Goal: Navigation & Orientation: Find specific page/section

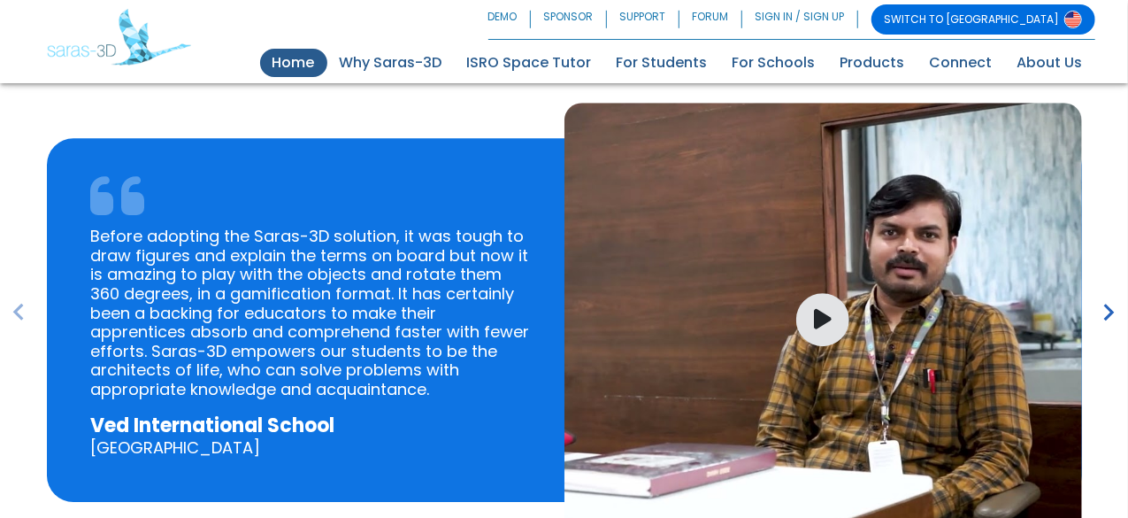
scroll to position [2518, 0]
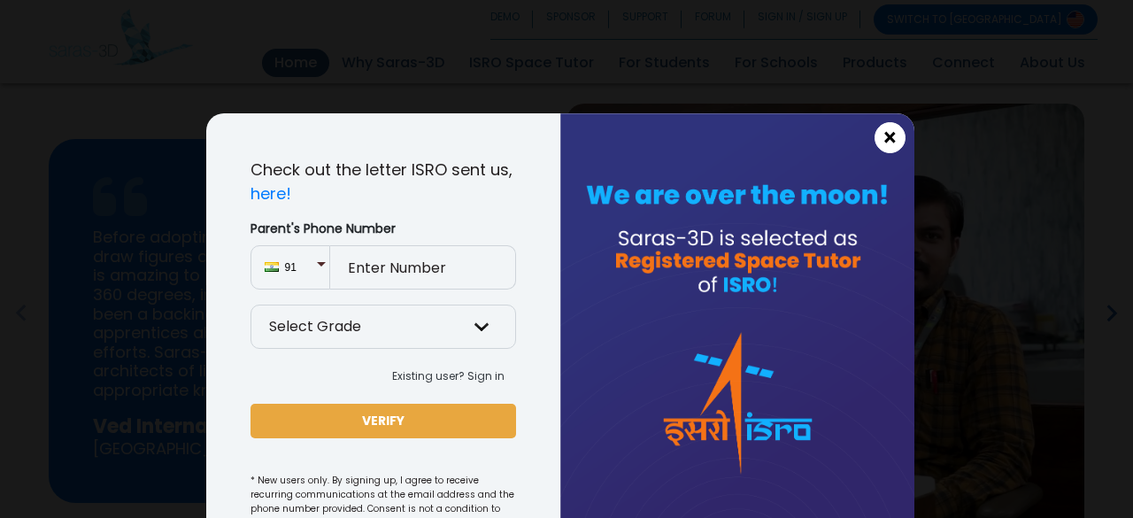
click at [883, 136] on span "×" at bounding box center [889, 138] width 15 height 23
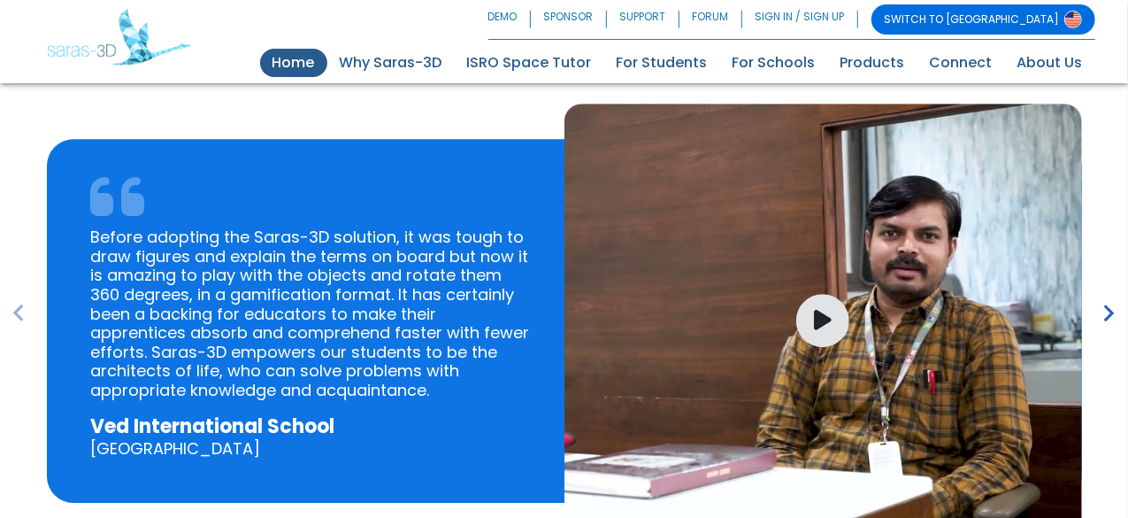
click at [1108, 313] on icon "keyboard_arrow_right" at bounding box center [1110, 313] width 34 height 34
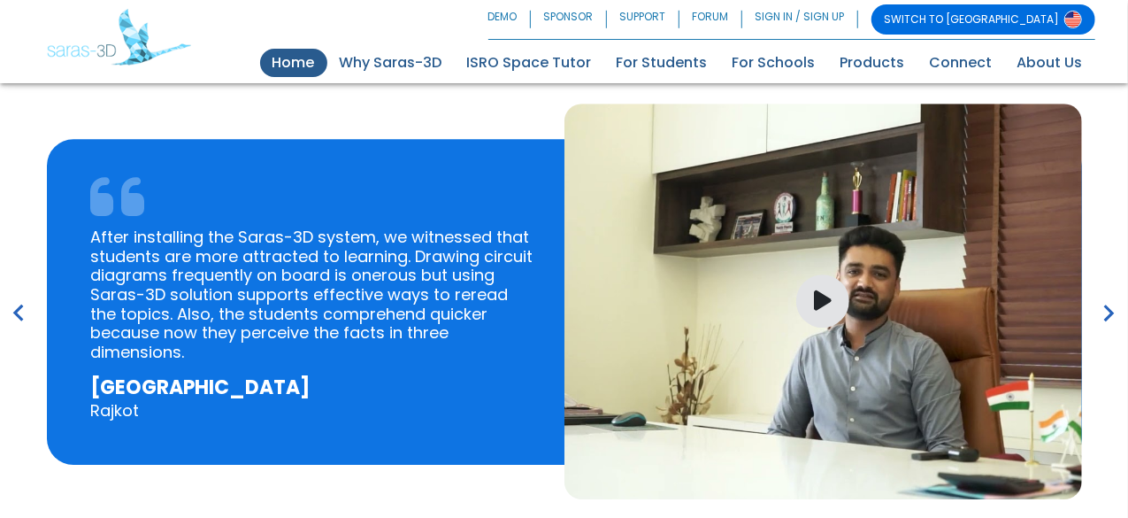
click at [1108, 313] on icon "keyboard_arrow_right" at bounding box center [1110, 313] width 34 height 34
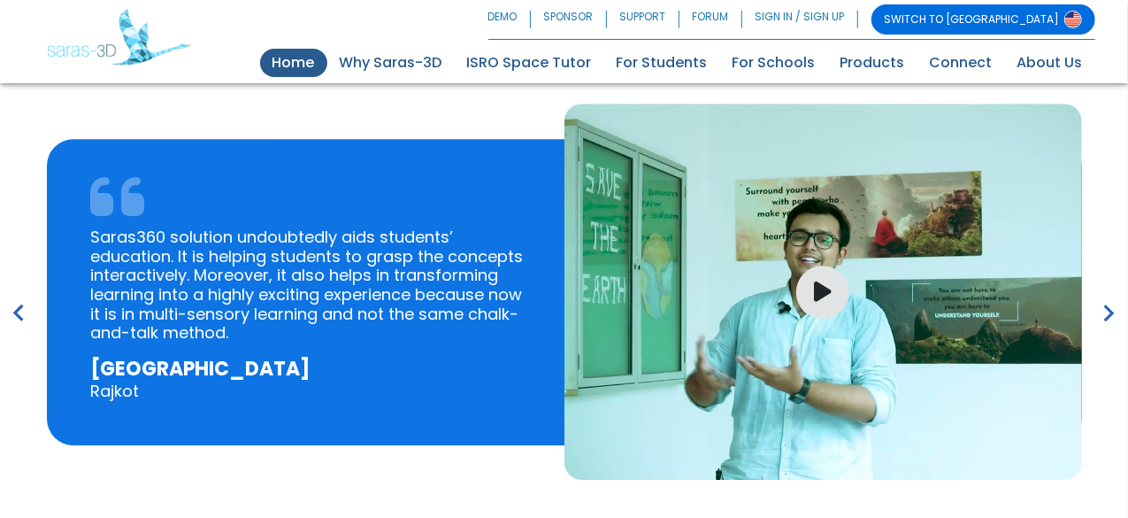
click at [1108, 313] on icon "keyboard_arrow_right" at bounding box center [1110, 313] width 34 height 34
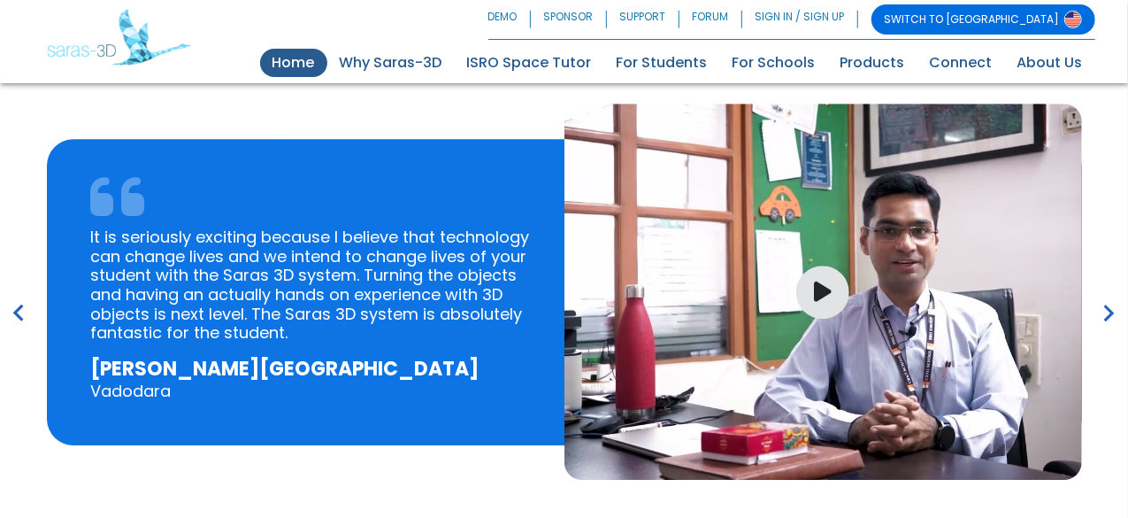
click at [1108, 313] on icon "keyboard_arrow_right" at bounding box center [1110, 313] width 34 height 34
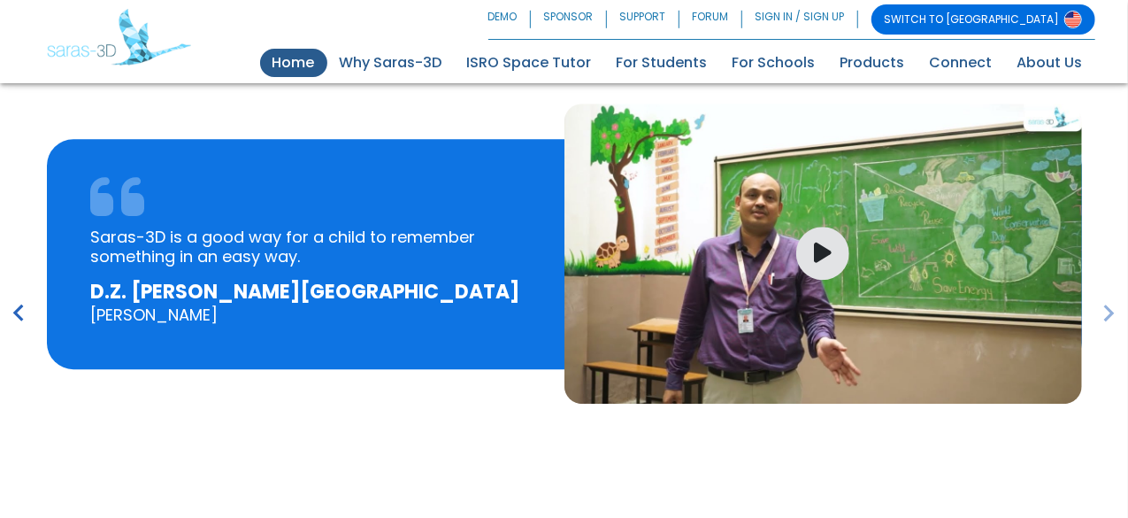
click at [1108, 313] on icon "keyboard_arrow_right" at bounding box center [1110, 313] width 34 height 34
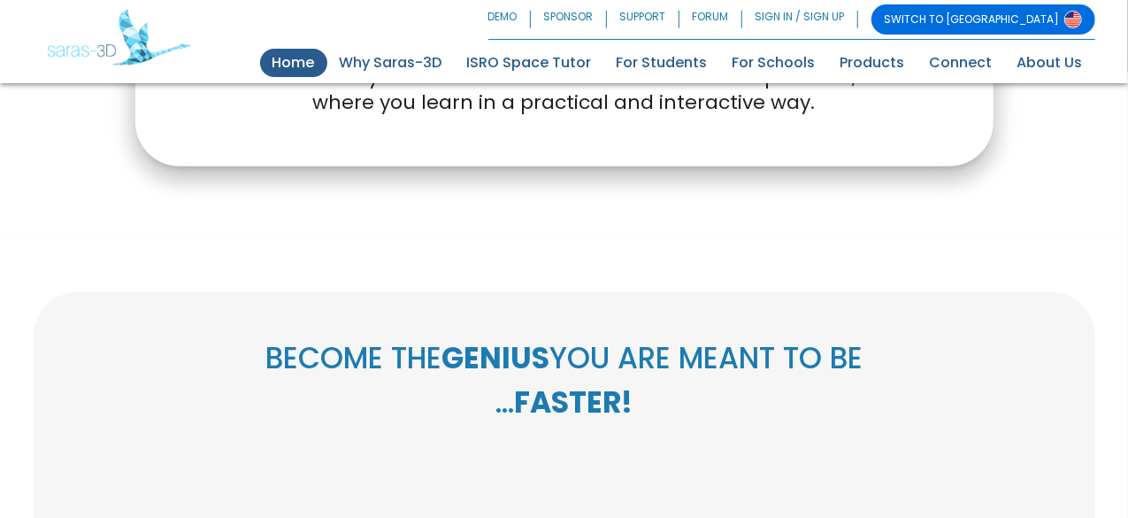
scroll to position [273, 0]
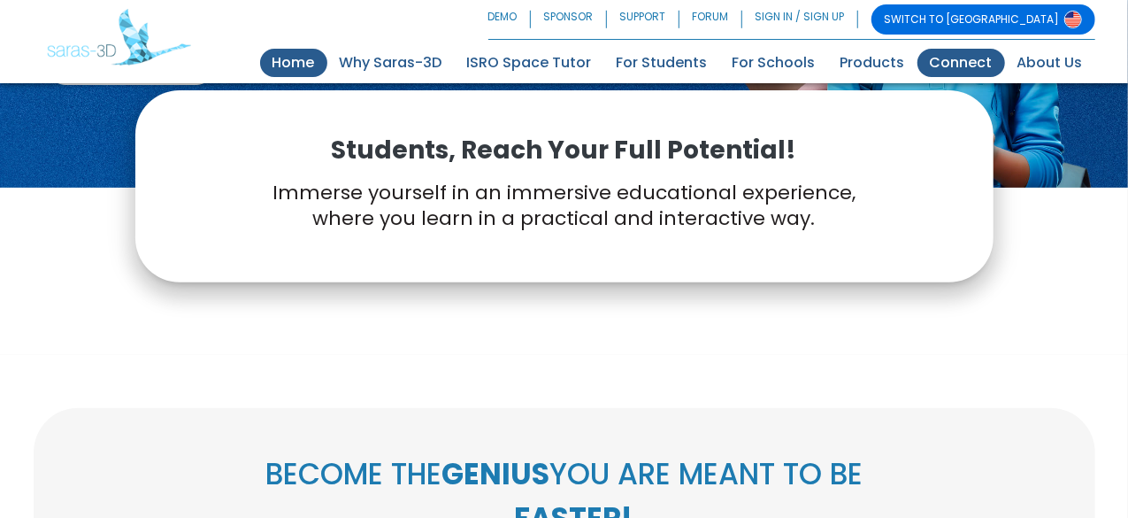
click at [982, 69] on link "Connect" at bounding box center [962, 63] width 88 height 28
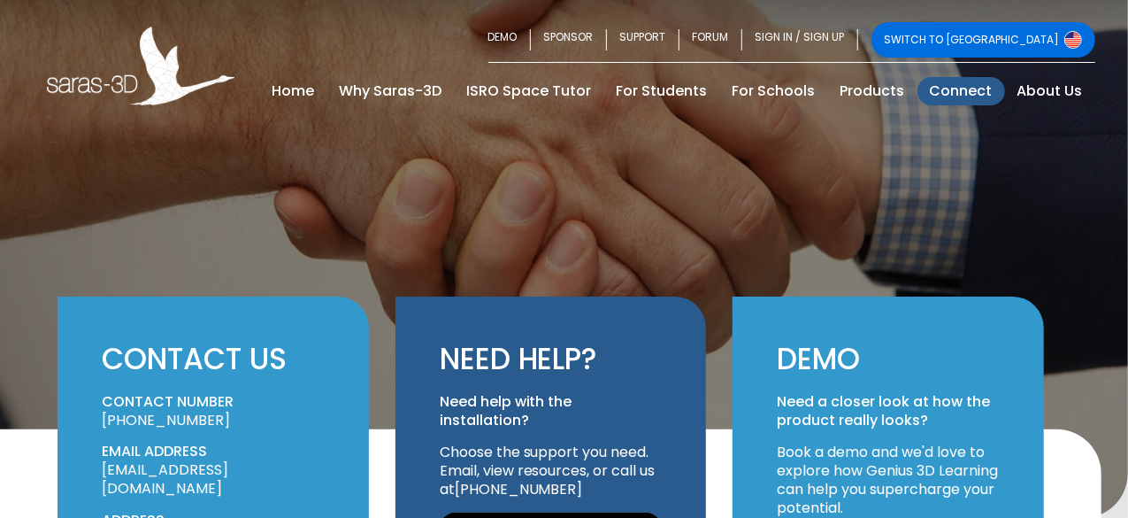
click at [1010, 39] on link "SWITCH TO [GEOGRAPHIC_DATA]" at bounding box center [984, 39] width 224 height 35
